Goal: Task Accomplishment & Management: Manage account settings

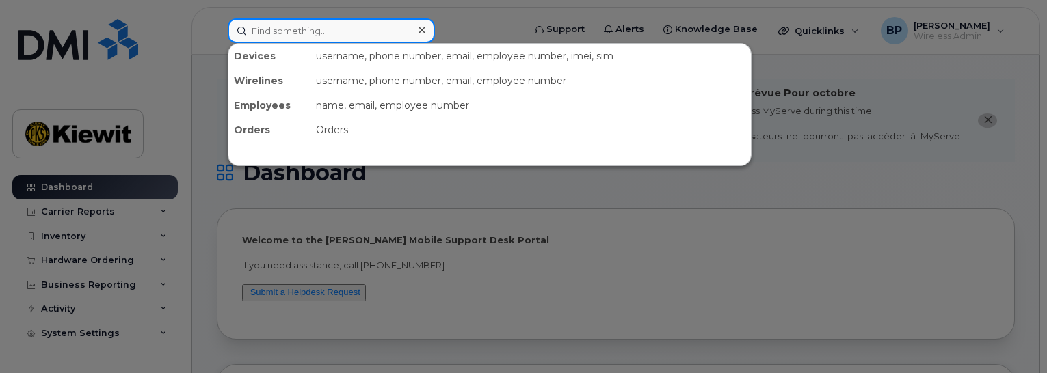
click at [266, 31] on input at bounding box center [331, 30] width 207 height 25
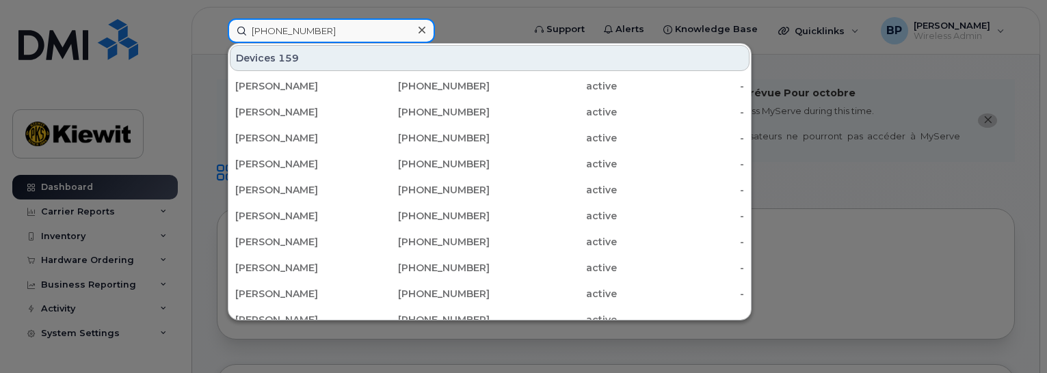
type input "[PHONE_NUMBER]"
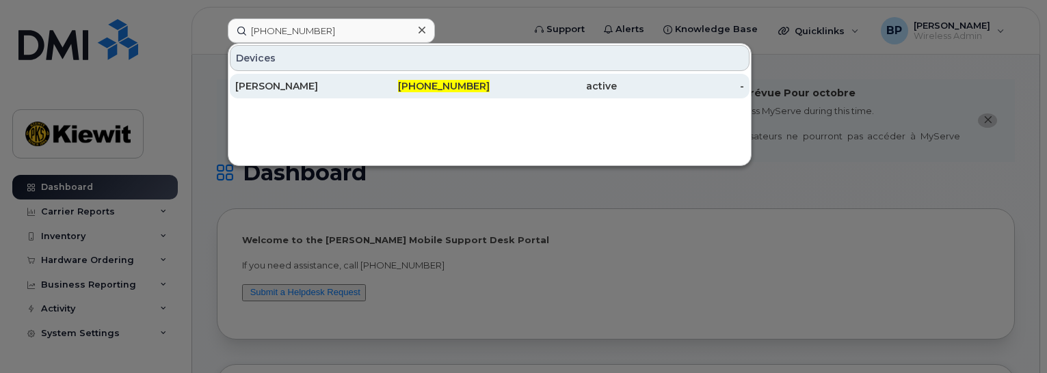
click at [291, 80] on div "[PERSON_NAME]" at bounding box center [298, 86] width 127 height 14
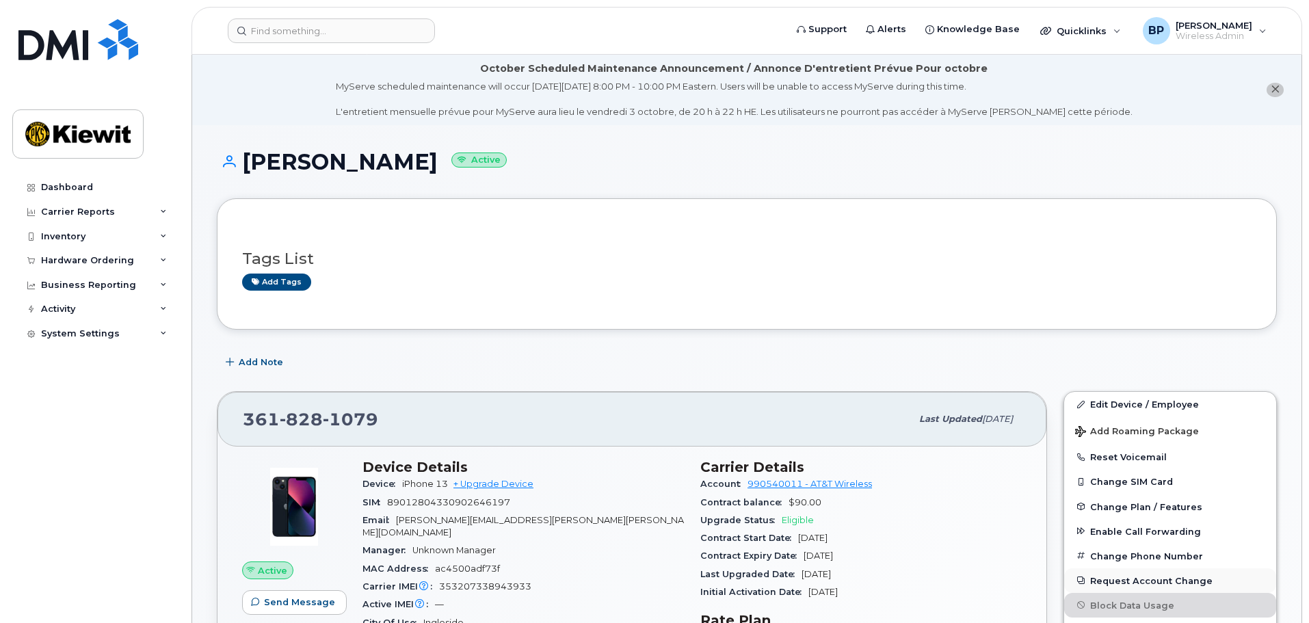
click at [1046, 373] on button "Request Account Change" at bounding box center [1170, 580] width 212 height 25
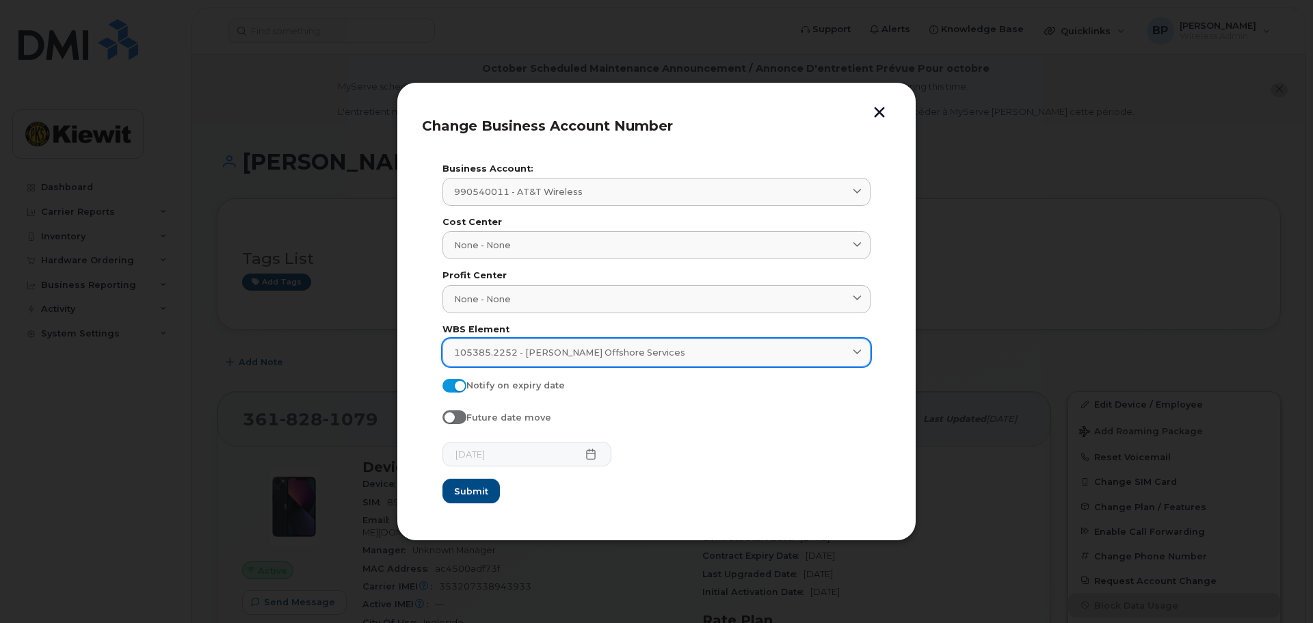
click at [857, 357] on span at bounding box center [857, 352] width 13 height 13
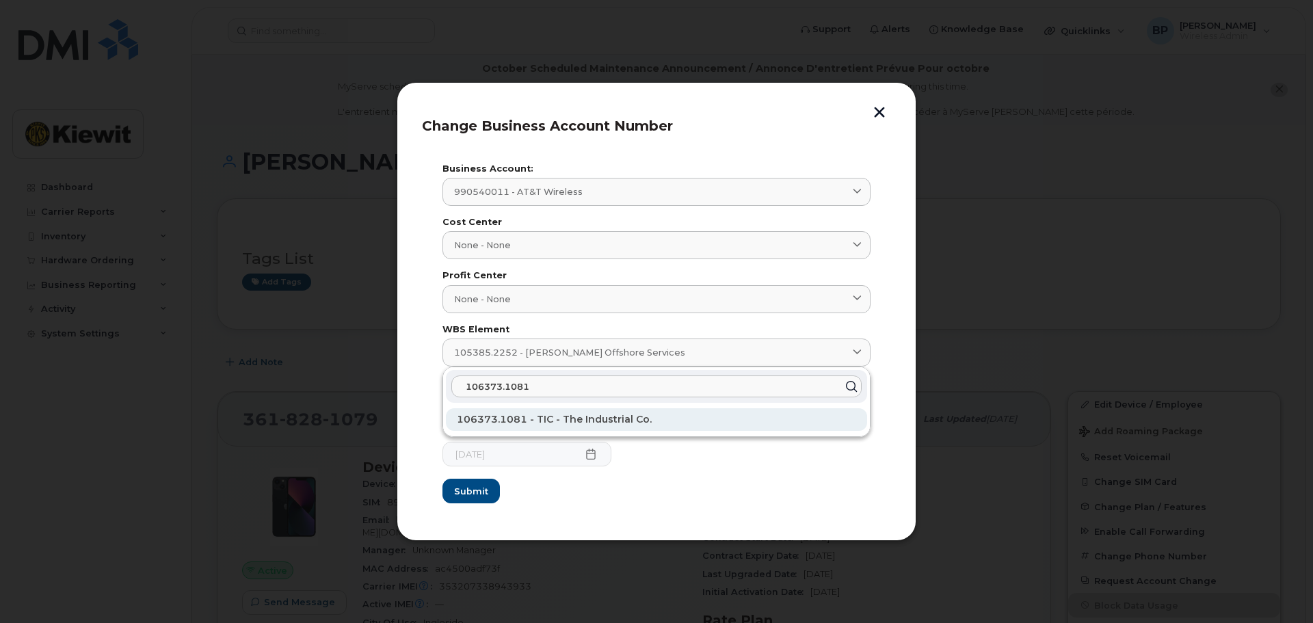
type input "106373.1081"
click at [612, 373] on span "106373.1081 - TIC - The Industrial Co." at bounding box center [554, 419] width 195 height 12
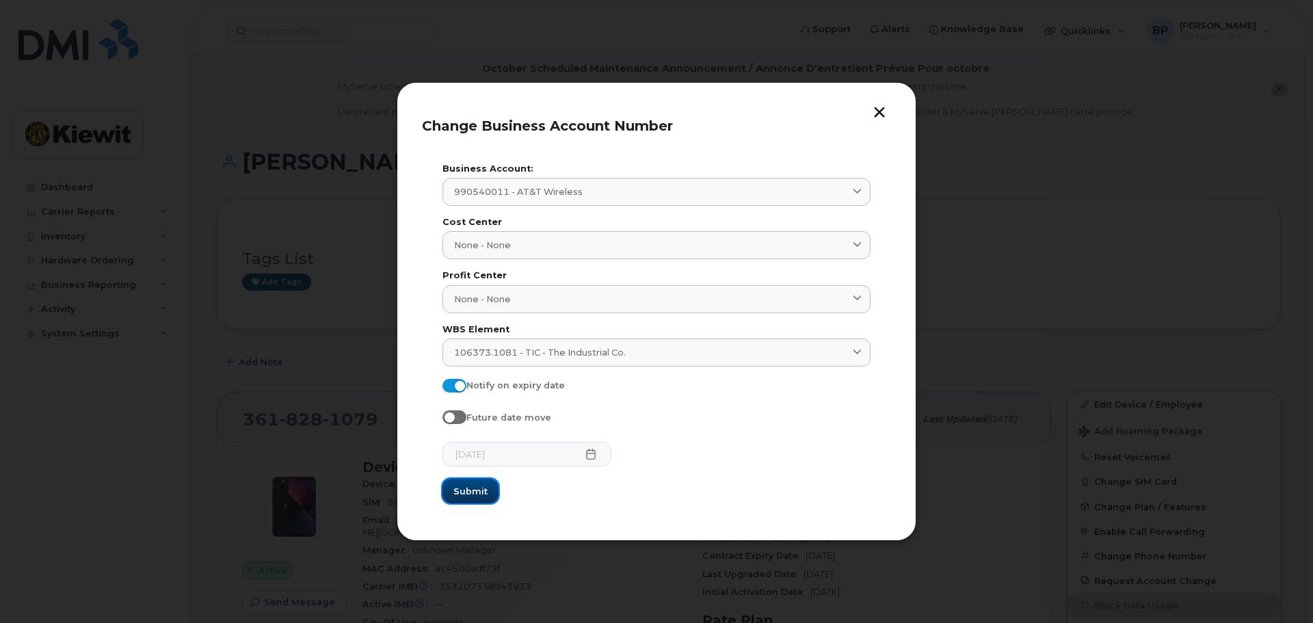
click at [476, 373] on span "Submit" at bounding box center [470, 491] width 34 height 13
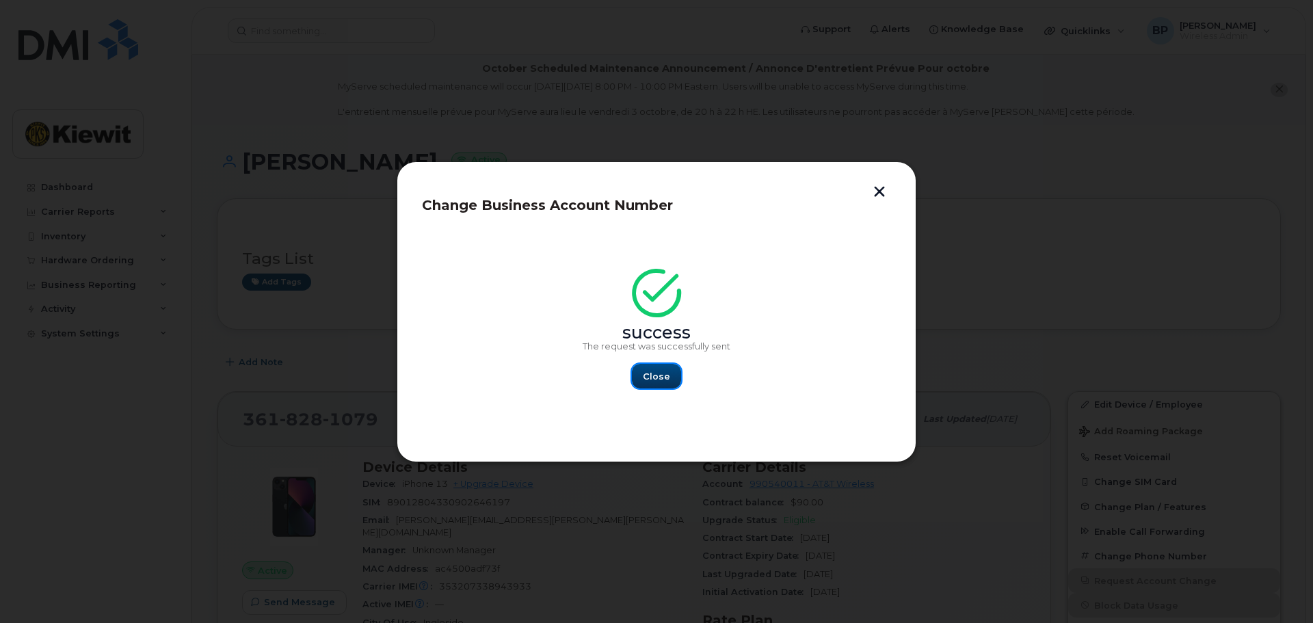
click at [652, 372] on span "Close" at bounding box center [656, 376] width 27 height 13
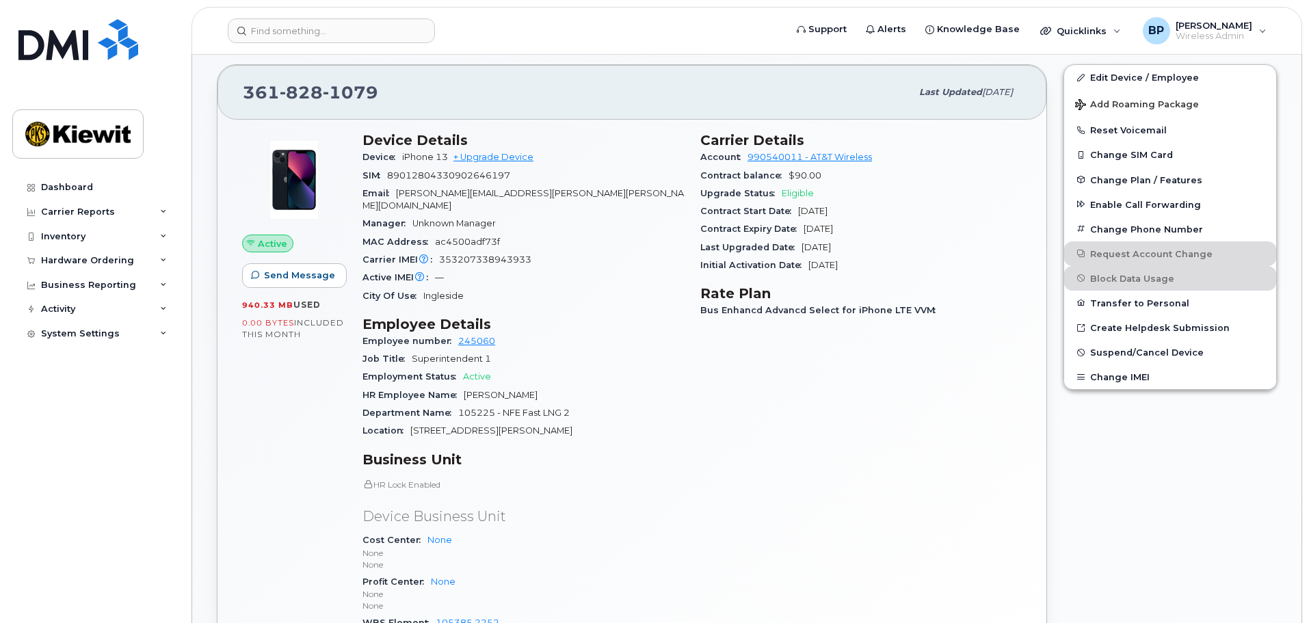
scroll to position [479, 0]
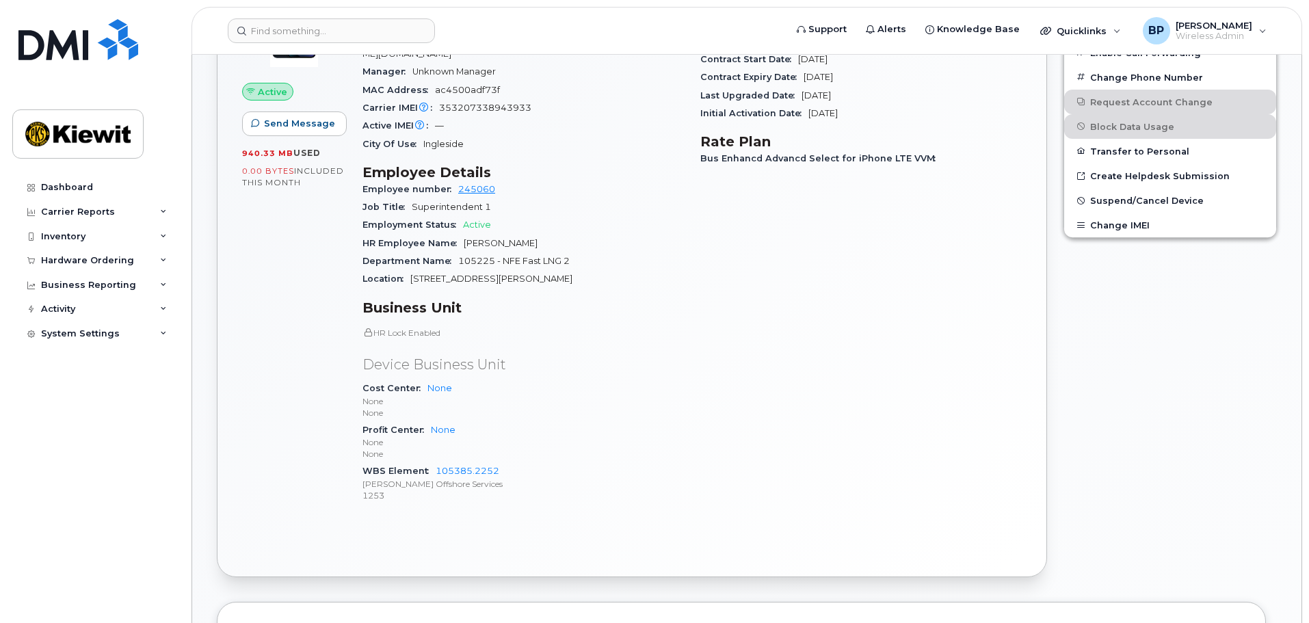
click at [592, 373] on div "Cost Center None None None" at bounding box center [522, 401] width 321 height 42
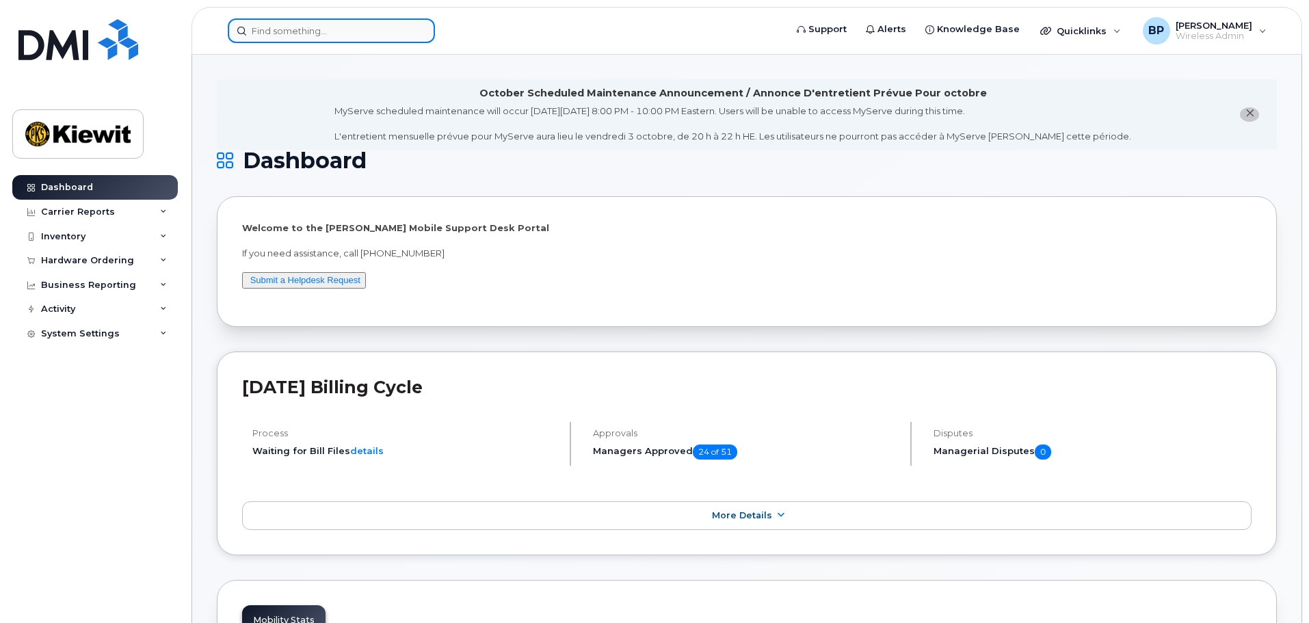
click at [258, 36] on input at bounding box center [331, 30] width 207 height 25
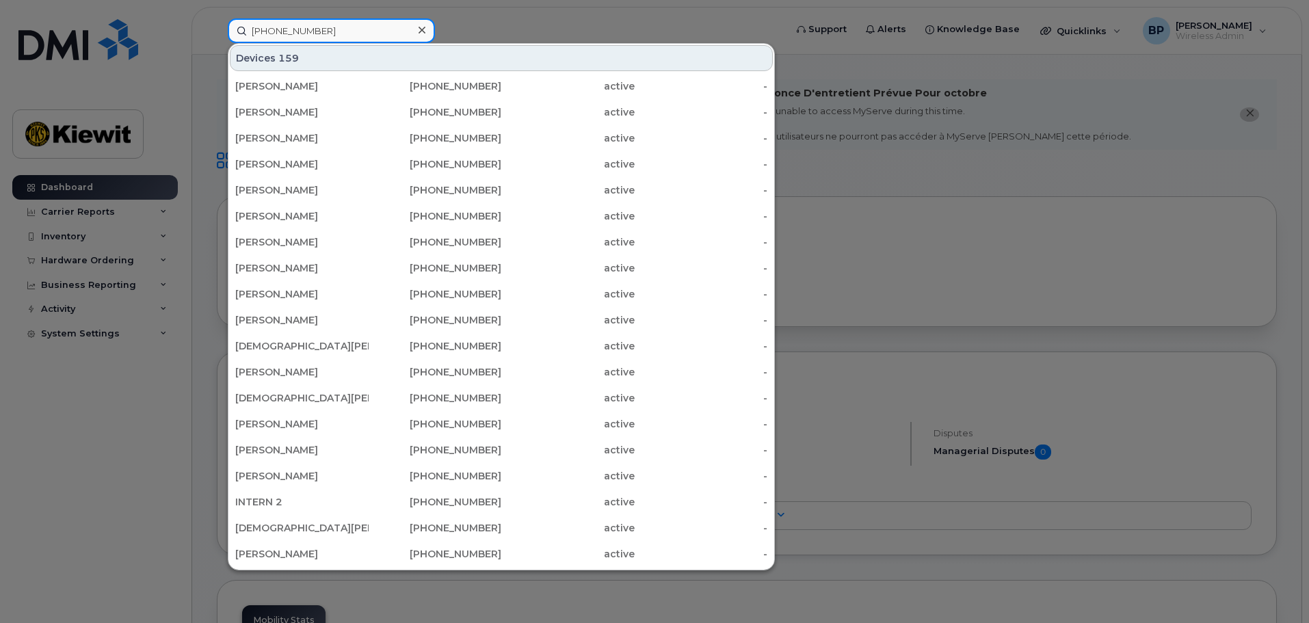
type input "361-828-1079"
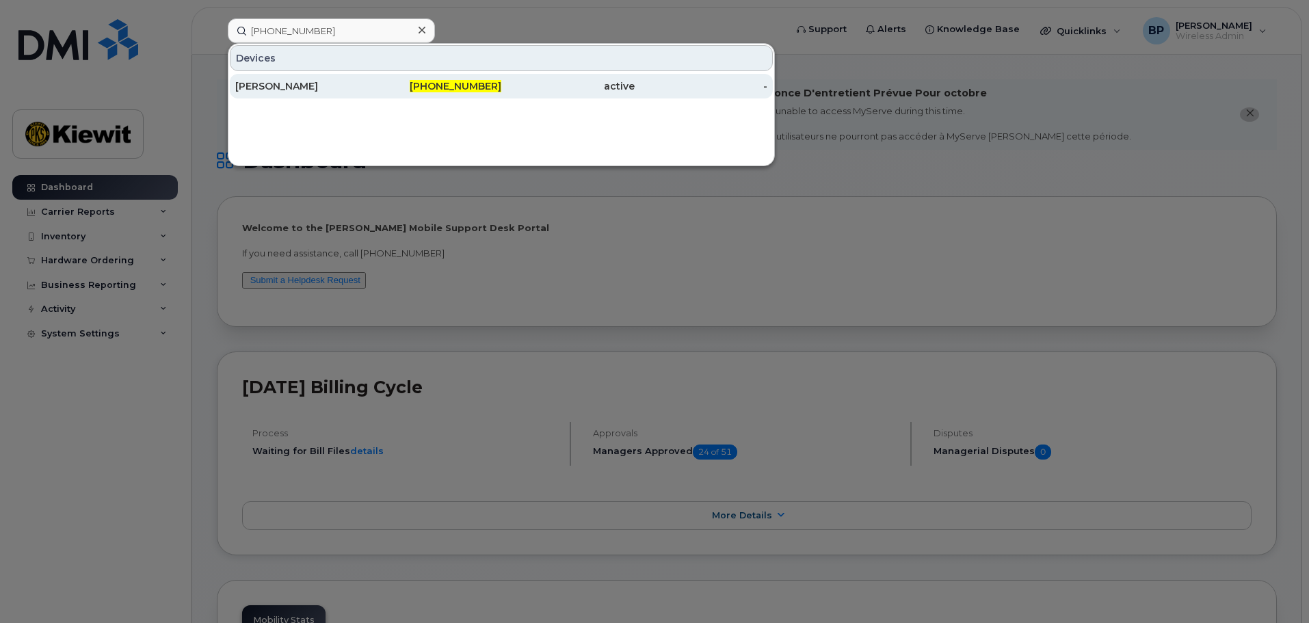
click at [300, 86] on div "[PERSON_NAME]" at bounding box center [301, 86] width 133 height 14
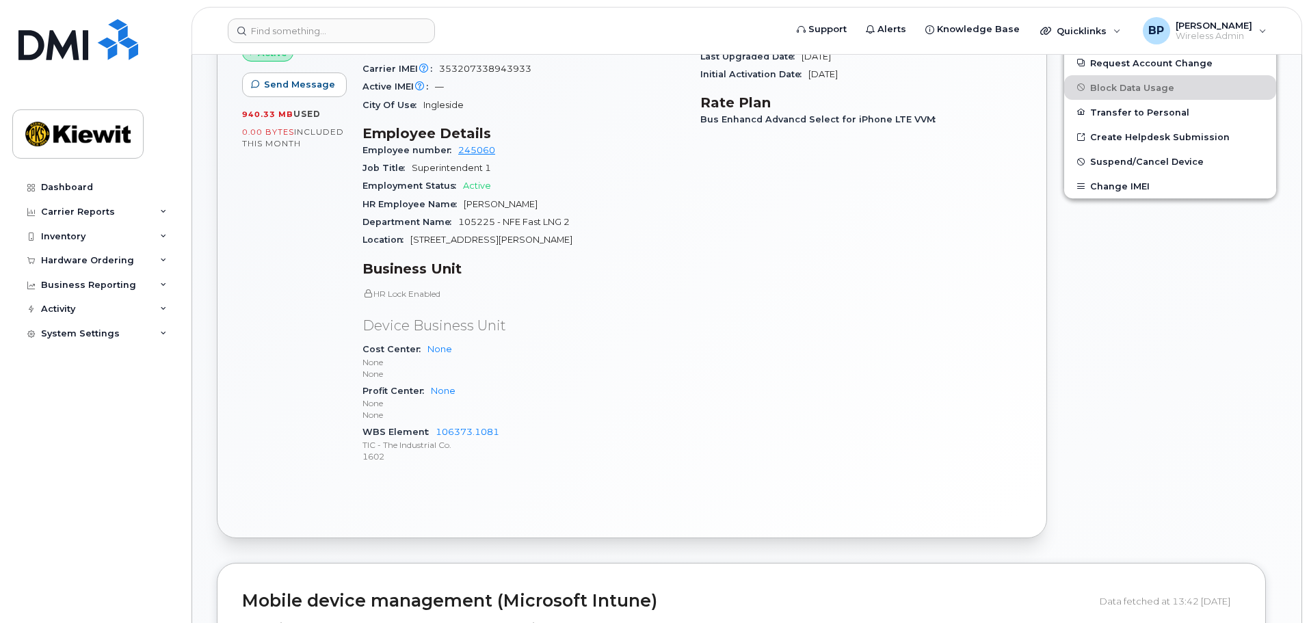
scroll to position [410, 0]
